Goal: Book appointment/travel/reservation

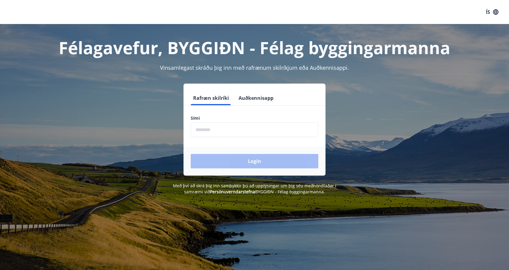
click at [241, 126] on input "phone" at bounding box center [255, 130] width 128 height 15
type input "********"
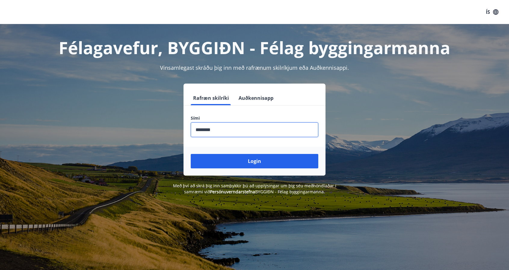
drag, startPoint x: 235, startPoint y: 165, endPoint x: 238, endPoint y: 164, distance: 3.1
click at [237, 164] on button "Login" at bounding box center [255, 161] width 128 height 14
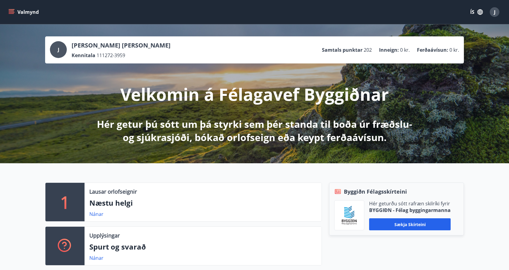
scroll to position [30, 0]
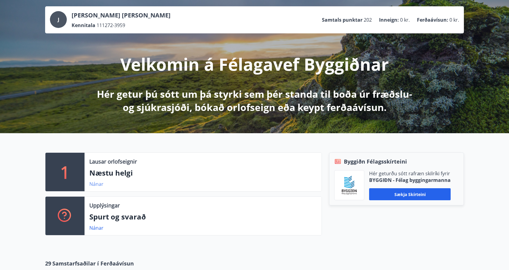
click at [102, 186] on link "Nánar" at bounding box center [96, 184] width 14 height 7
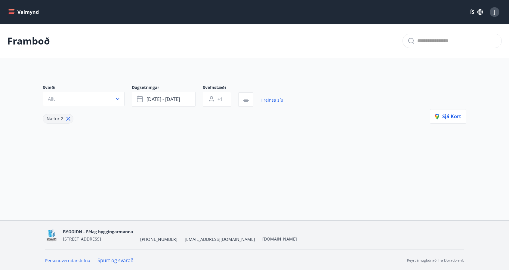
type input "*"
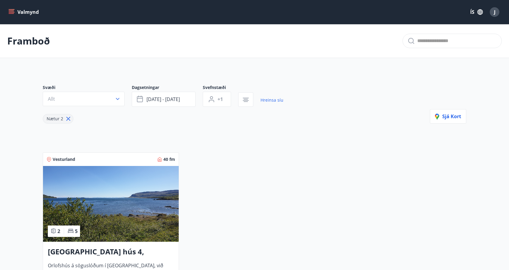
click at [9, 13] on icon "menu" at bounding box center [11, 12] width 6 height 6
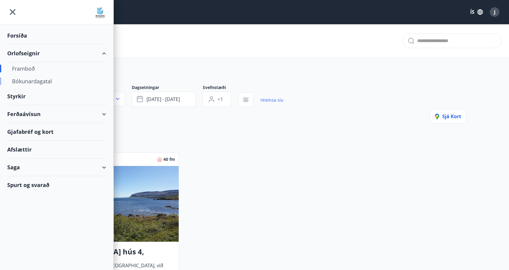
click at [33, 82] on div "Bókunardagatal" at bounding box center [56, 81] width 89 height 13
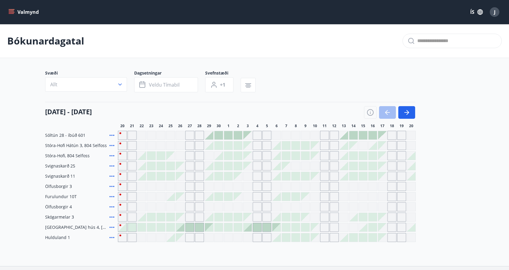
scroll to position [30, 0]
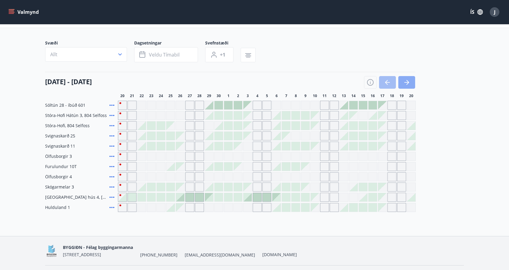
click at [410, 83] on icon "button" at bounding box center [406, 82] width 7 height 7
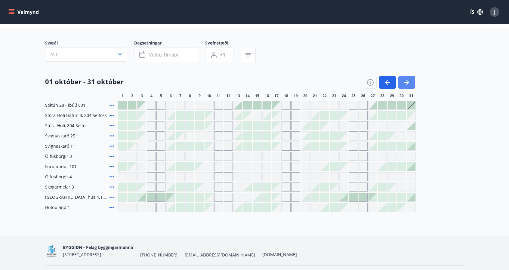
click at [408, 83] on icon "button" at bounding box center [408, 82] width 3 height 5
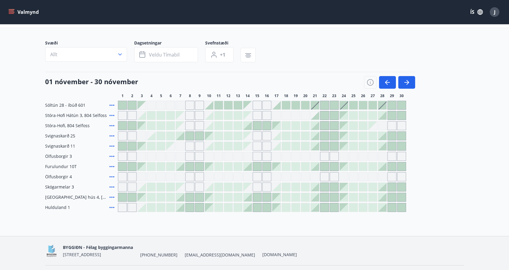
click at [189, 137] on div at bounding box center [190, 136] width 8 height 8
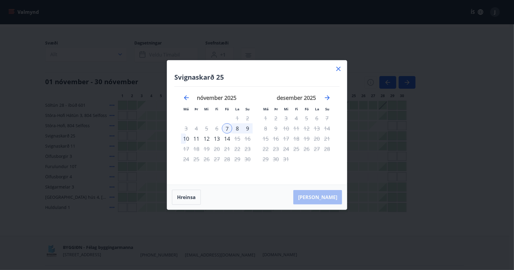
click at [341, 68] on icon at bounding box center [338, 68] width 7 height 7
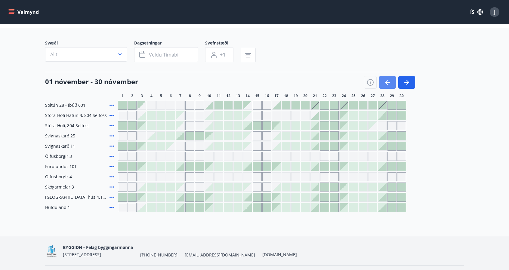
click at [386, 82] on icon "button" at bounding box center [386, 82] width 3 height 5
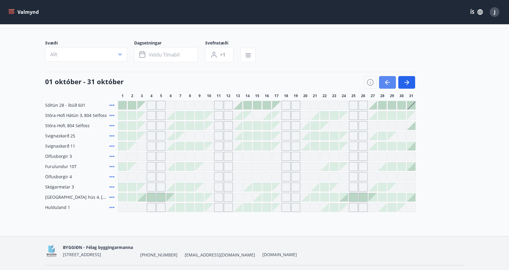
click at [390, 83] on icon "button" at bounding box center [387, 82] width 7 height 7
